Goal: Task Accomplishment & Management: Manage account settings

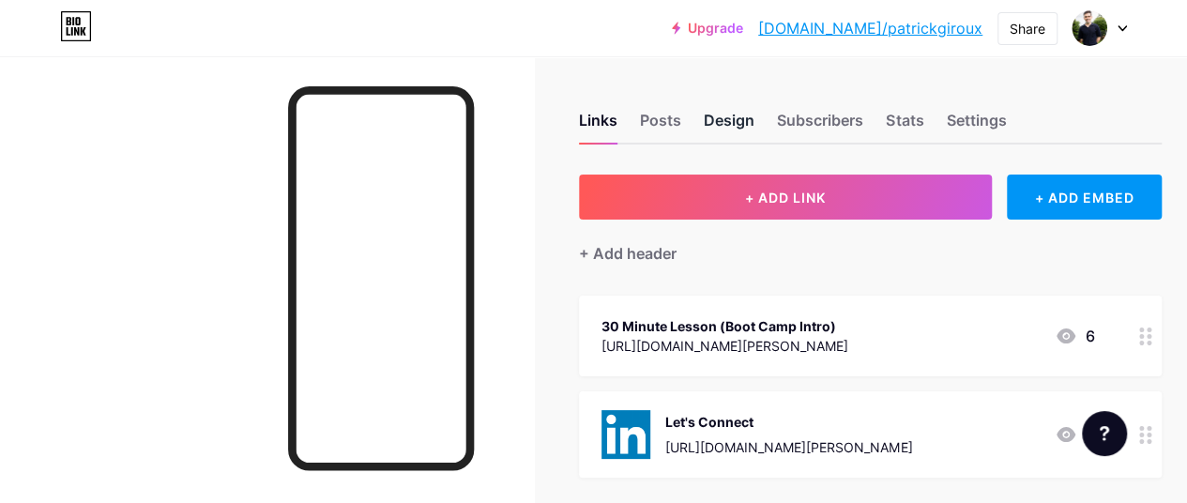
click at [747, 119] on div "Design" at bounding box center [729, 126] width 51 height 34
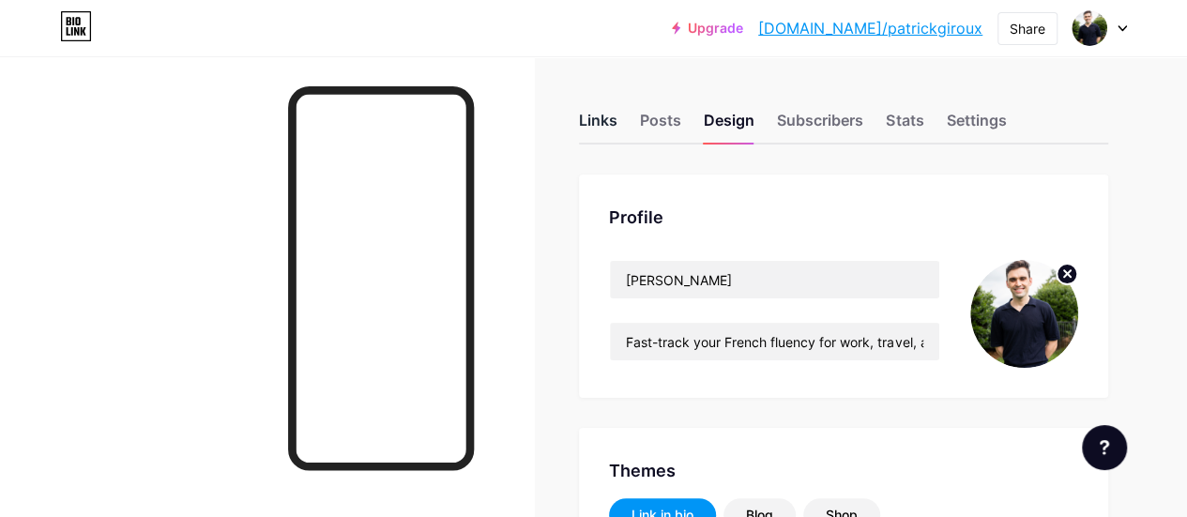
click at [618, 123] on div "Links" at bounding box center [598, 126] width 38 height 34
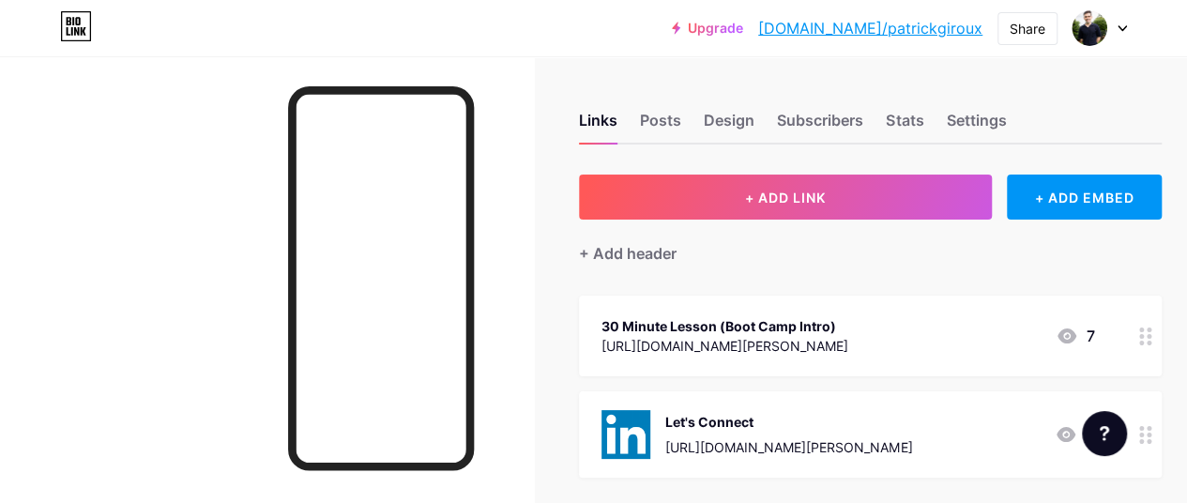
click at [1153, 337] on icon at bounding box center [1146, 337] width 13 height 18
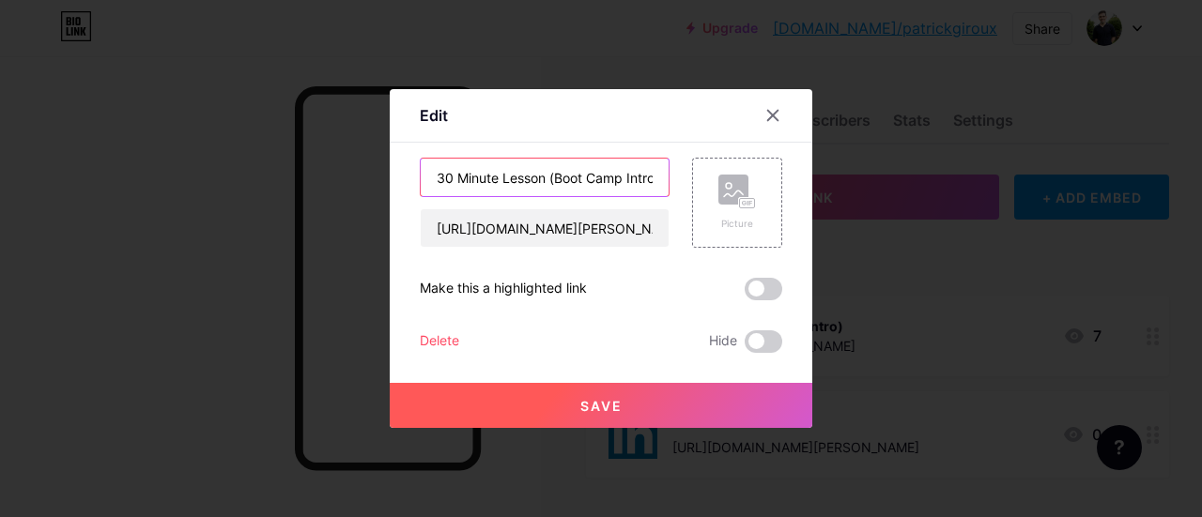
click at [546, 178] on input "30 Minute Lesson (Boot Camp Intro)" at bounding box center [545, 178] width 248 height 38
click at [436, 174] on input "30 Minute Lesson (Boot Camp Intro)" at bounding box center [545, 178] width 248 height 38
type input "Free 30 Minute Lesson (Boot Camp Intro)"
click at [473, 420] on button "Save" at bounding box center [601, 405] width 422 height 45
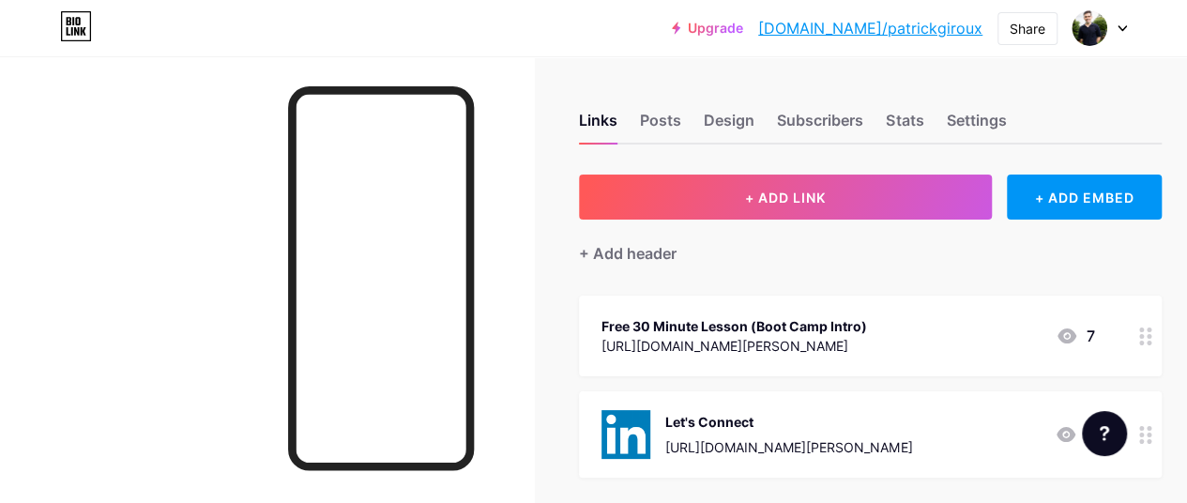
click at [206, 296] on div at bounding box center [267, 307] width 534 height 503
click at [865, 333] on div "Free 30 Minute Lesson (Boot Camp Intro)" at bounding box center [735, 326] width 266 height 20
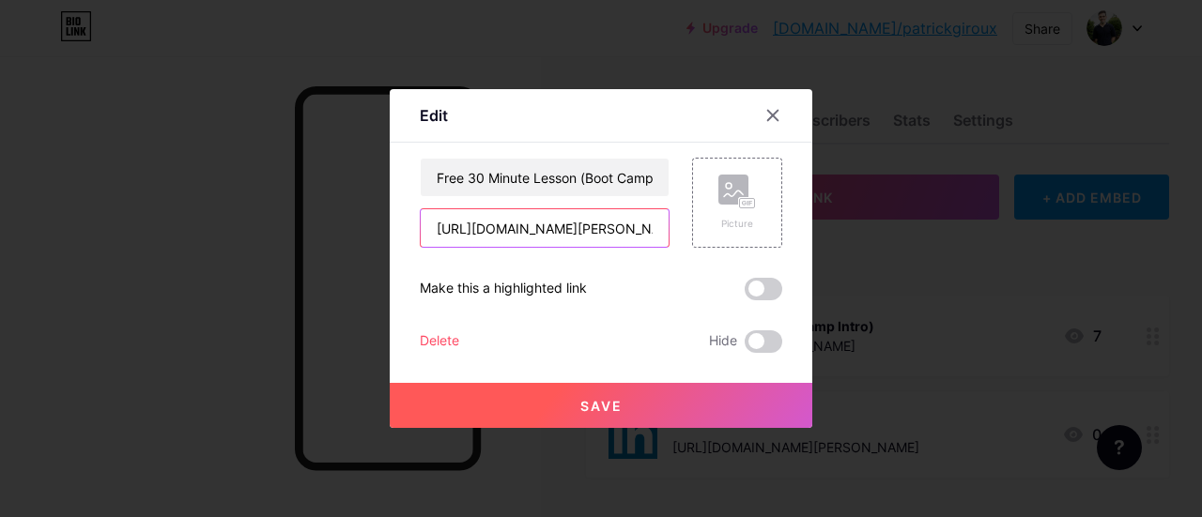
drag, startPoint x: 493, startPoint y: 220, endPoint x: 835, endPoint y: 204, distance: 343.0
click at [835, 204] on div "Edit Content YouTube Play YouTube video without leaving your page. ADD Vimeo Pl…" at bounding box center [601, 258] width 1202 height 517
type input "h"
paste input "[URL][DOMAIN_NAME][PERSON_NAME]"
drag, startPoint x: 605, startPoint y: 230, endPoint x: 253, endPoint y: 248, distance: 352.5
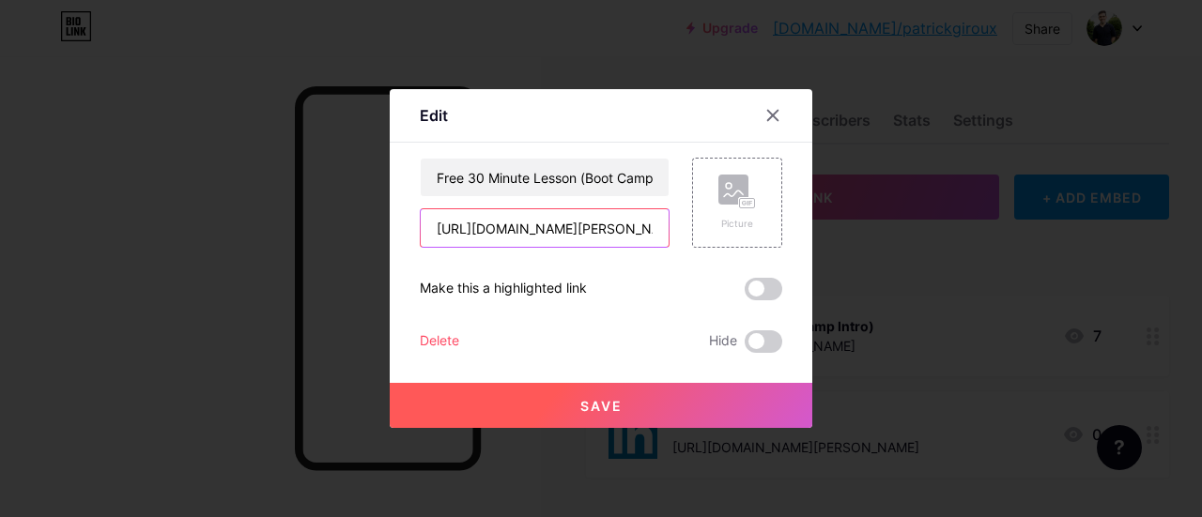
click at [253, 248] on div "Edit Content YouTube Play YouTube video without leaving your page. ADD Vimeo Pl…" at bounding box center [601, 258] width 1202 height 517
type input "[URL][DOMAIN_NAME][PERSON_NAME]"
click at [630, 271] on div "Free 30 Minute Lesson (Boot Camp Intro) [URL][DOMAIN_NAME][PERSON_NAME] Picture…" at bounding box center [601, 255] width 362 height 195
click at [587, 396] on button "Save" at bounding box center [601, 405] width 422 height 45
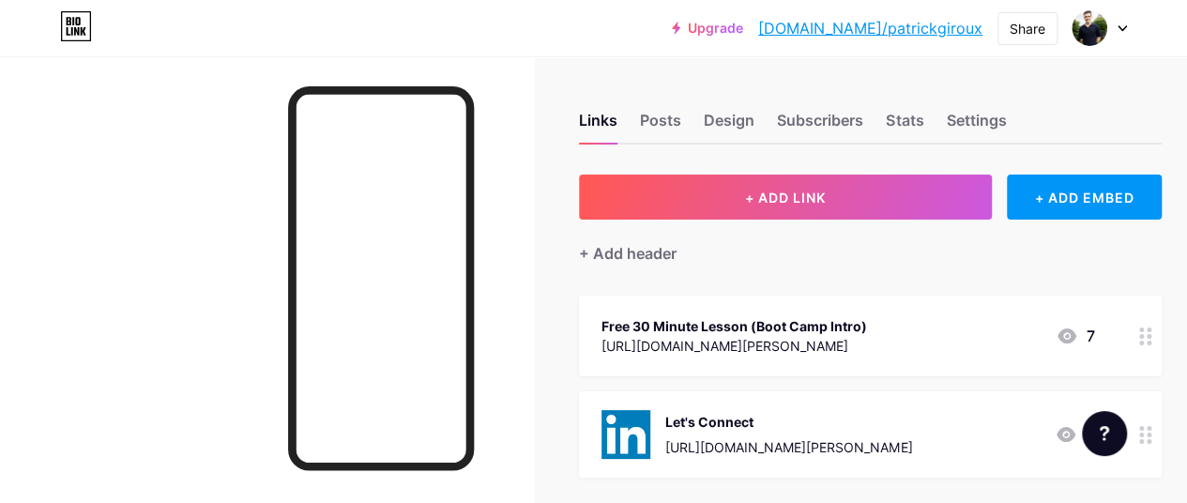
click at [534, 332] on div at bounding box center [267, 307] width 534 height 503
